Goal: Register for event/course

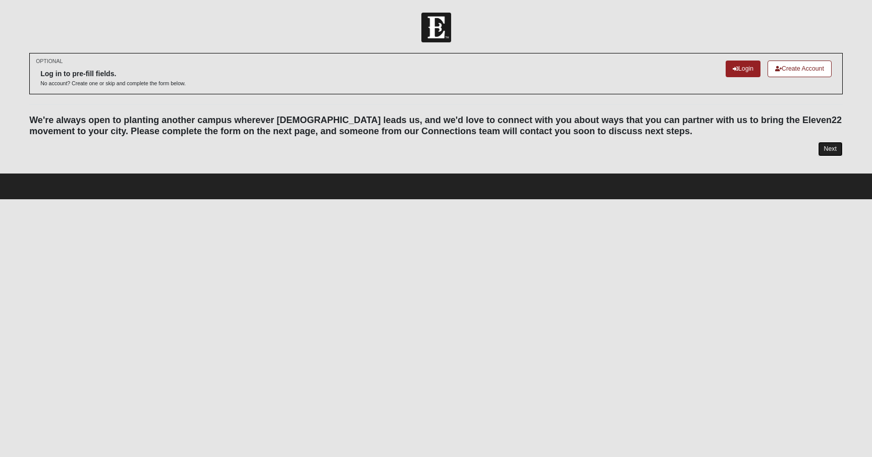
click at [832, 152] on link "Next" at bounding box center [830, 149] width 25 height 15
